Goal: Information Seeking & Learning: Learn about a topic

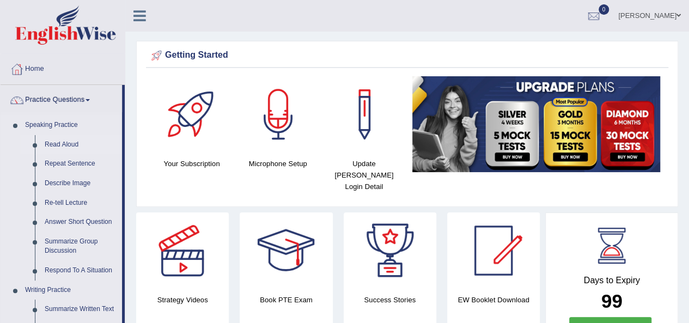
click at [50, 144] on link "Read Aloud" at bounding box center [81, 145] width 82 height 20
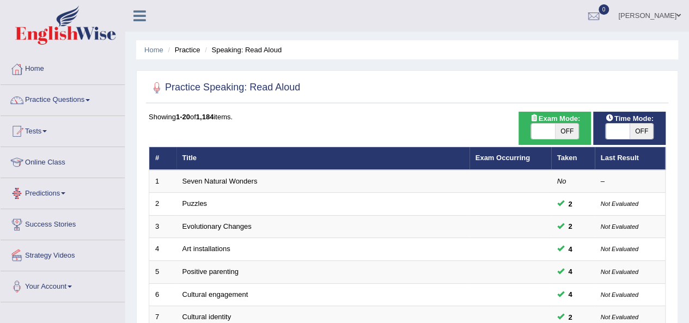
scroll to position [282, 0]
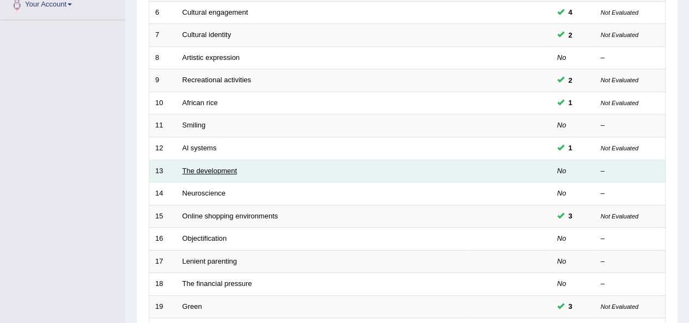
click at [215, 170] on link "The development" at bounding box center [210, 171] width 54 height 8
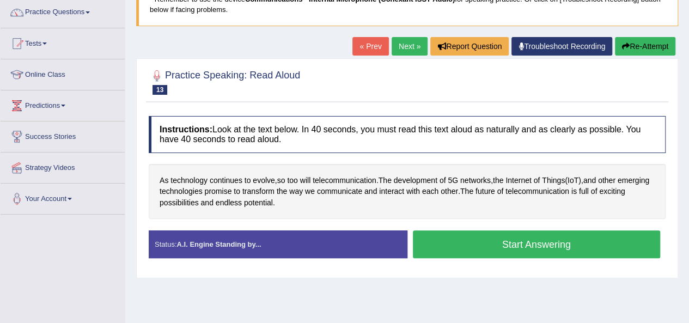
scroll to position [95, 0]
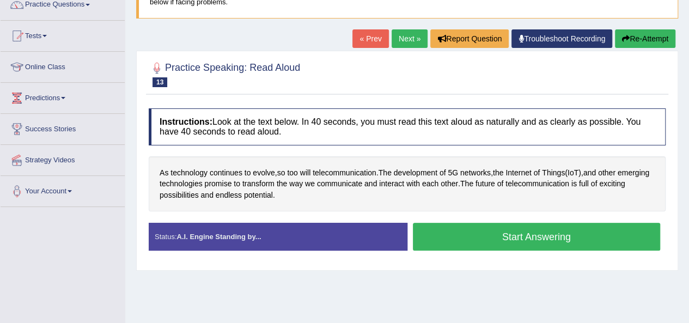
click at [534, 233] on button "Start Answering" at bounding box center [537, 237] width 248 height 28
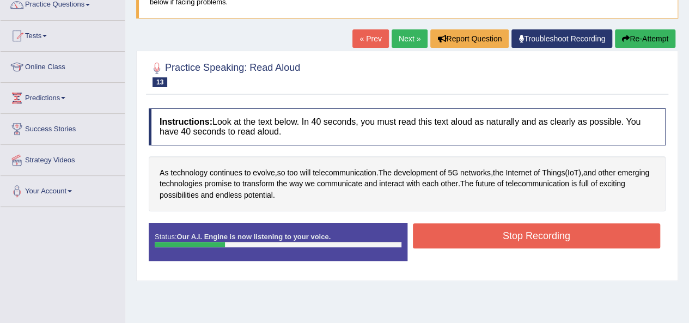
click at [577, 233] on button "Stop Recording" at bounding box center [537, 235] width 248 height 25
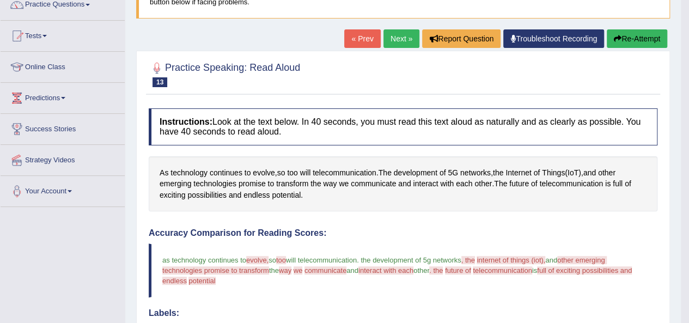
scroll to position [0, 0]
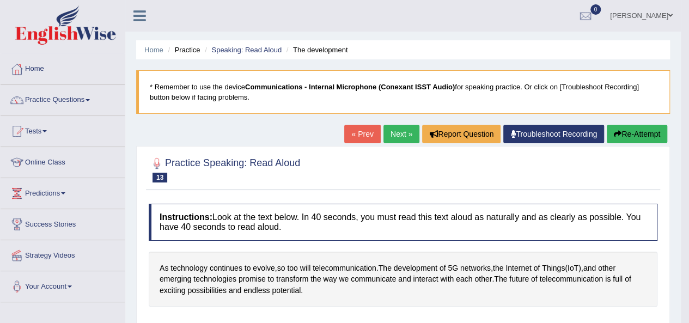
click at [398, 136] on link "Next »" at bounding box center [402, 134] width 36 height 19
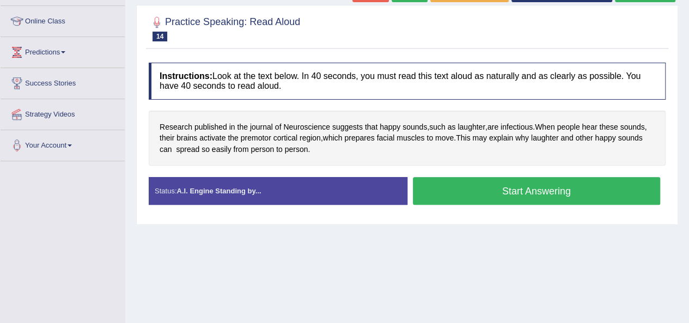
click at [617, 192] on button "Start Answering" at bounding box center [537, 191] width 248 height 28
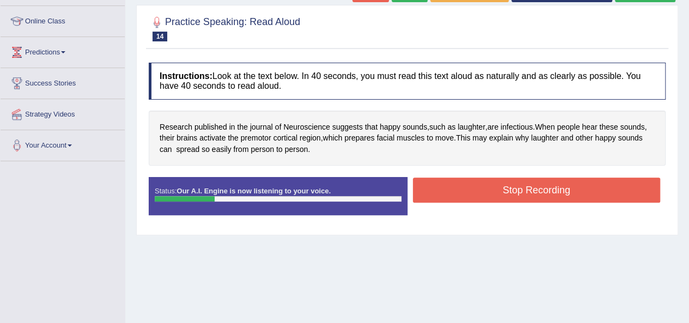
click at [577, 195] on button "Stop Recording" at bounding box center [537, 190] width 248 height 25
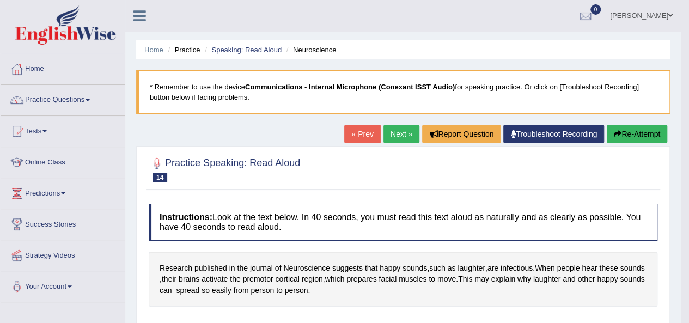
click at [391, 137] on link "Next »" at bounding box center [402, 134] width 36 height 19
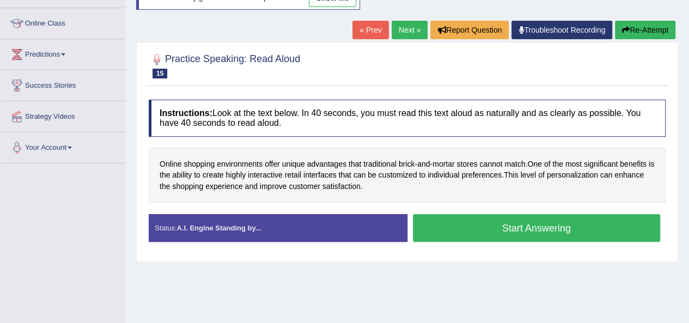
scroll to position [148, 0]
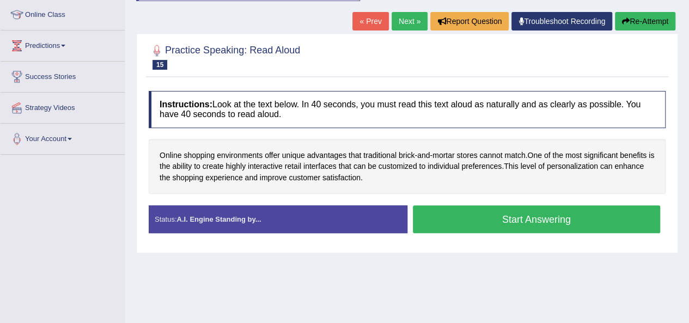
click at [534, 216] on button "Start Answering" at bounding box center [537, 219] width 248 height 28
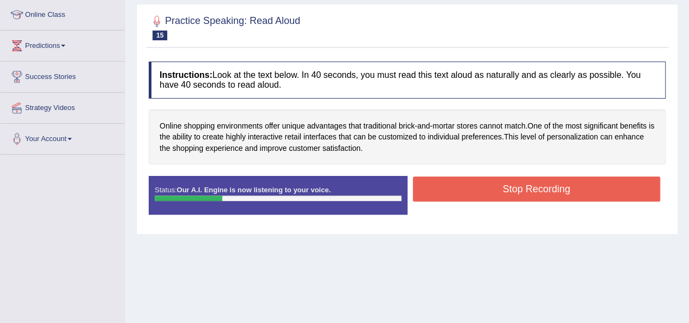
click at [508, 191] on button "Stop Recording" at bounding box center [537, 189] width 248 height 25
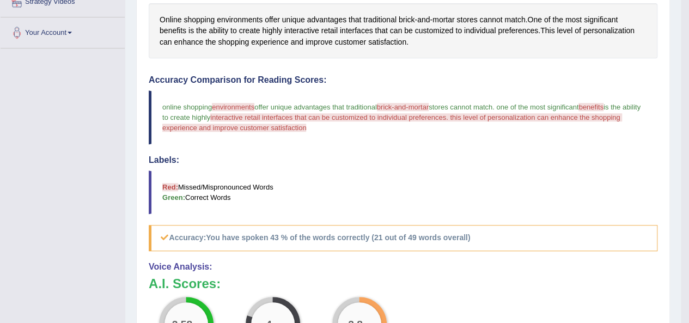
scroll to position [0, 0]
